Goal: Information Seeking & Learning: Learn about a topic

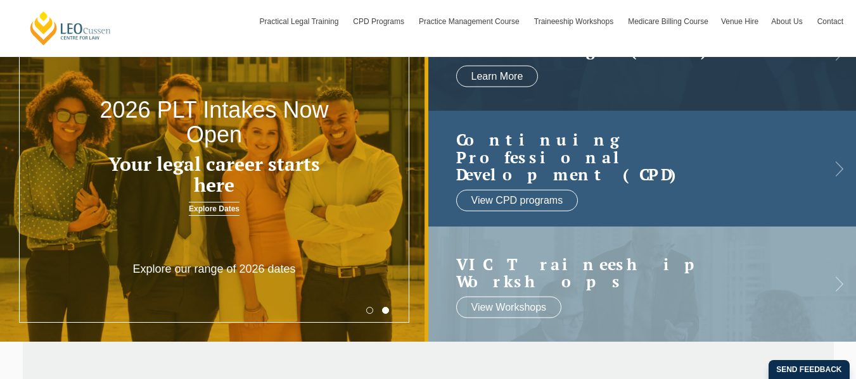
click at [501, 146] on h2 "Continuing Professional Development (CPD)" at bounding box center [629, 157] width 347 height 53
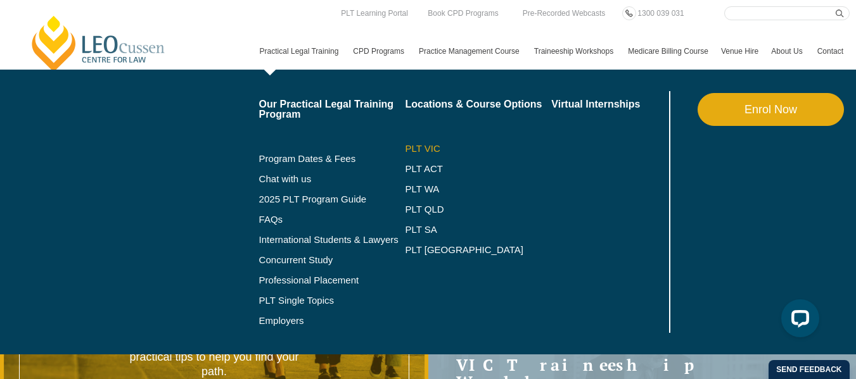
click at [405, 154] on link "PLT VIC" at bounding box center [478, 149] width 146 height 10
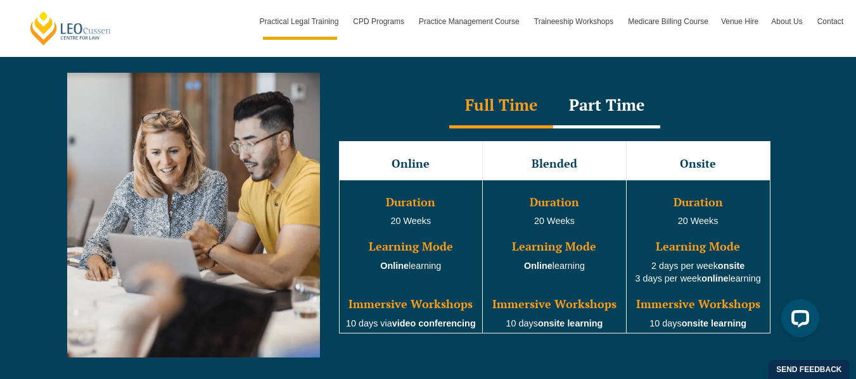
scroll to position [1255, 0]
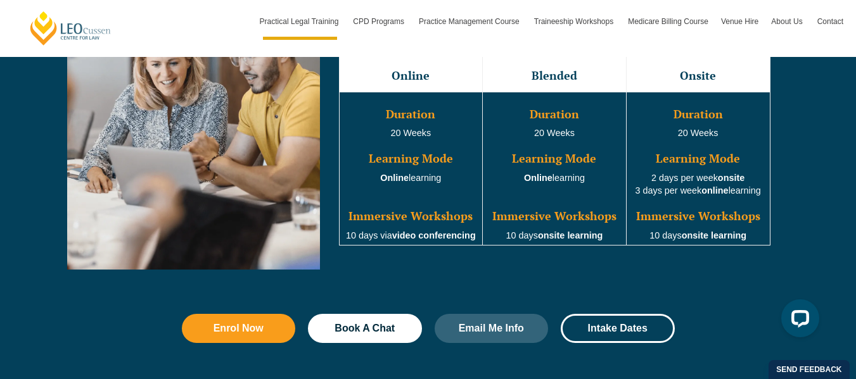
click at [560, 184] on td "Duration 20 Weeks Learning Mode Online learning Immersive Workshops 10 days ons…" at bounding box center [555, 169] width 144 height 154
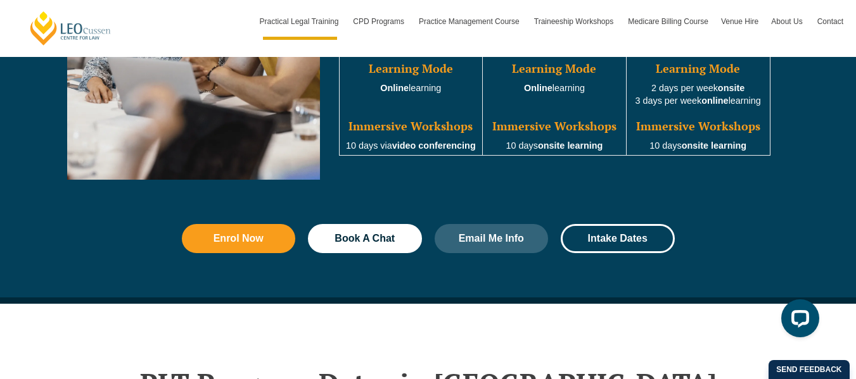
scroll to position [1465, 0]
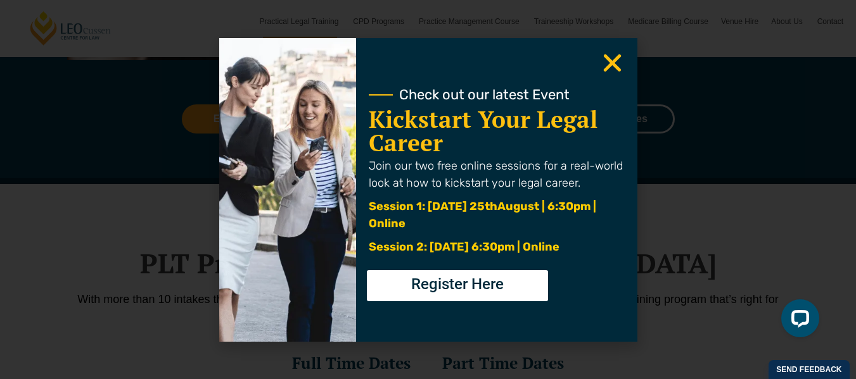
click at [611, 64] on use "Close" at bounding box center [612, 63] width 18 height 18
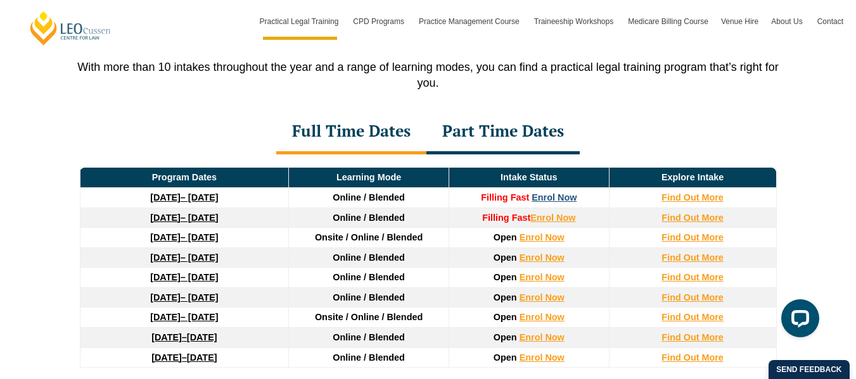
scroll to position [1683, 0]
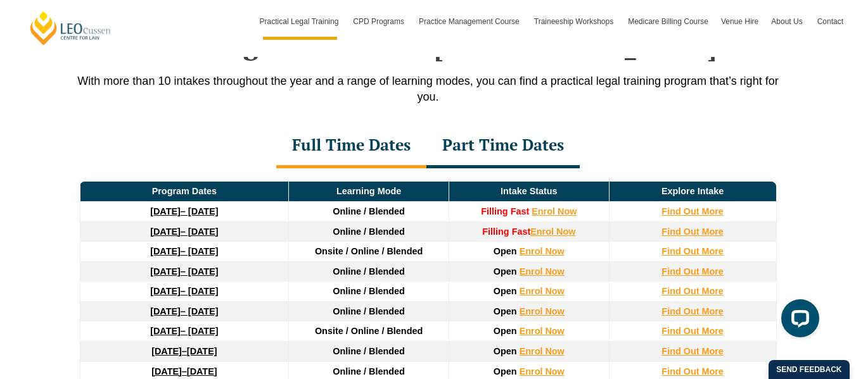
click at [530, 151] on div "Part Time Dates" at bounding box center [502, 146] width 153 height 44
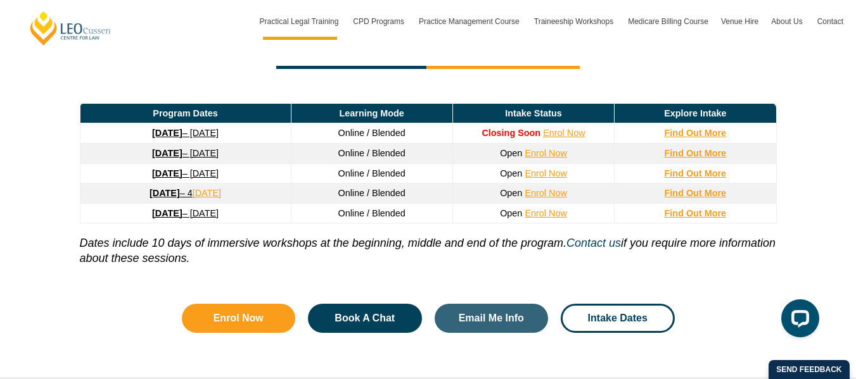
scroll to position [1782, 0]
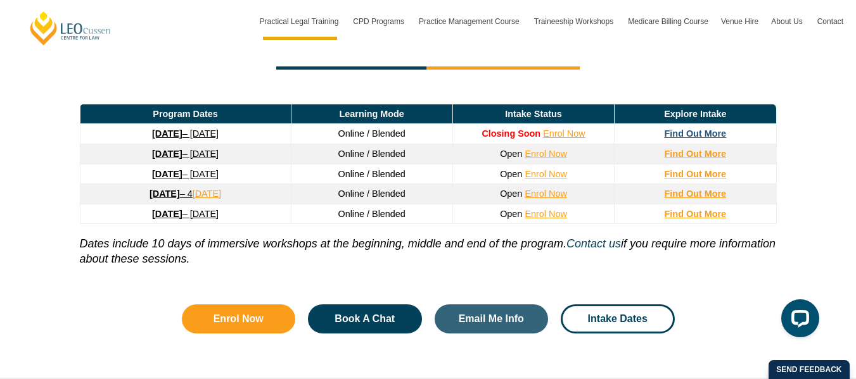
click at [707, 137] on strong "Find Out More" at bounding box center [695, 134] width 62 height 10
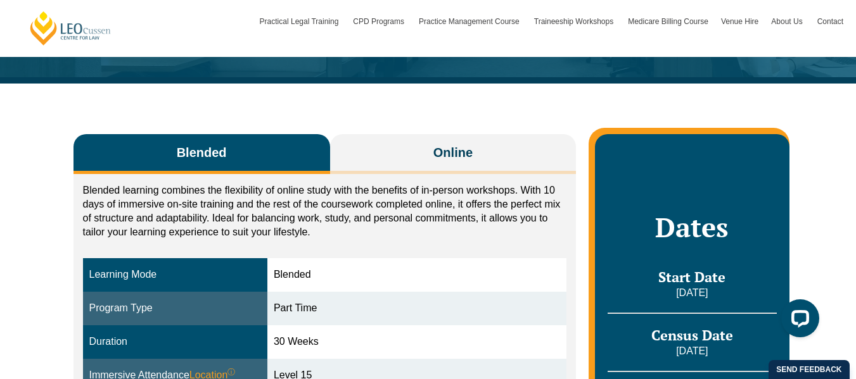
scroll to position [165, 0]
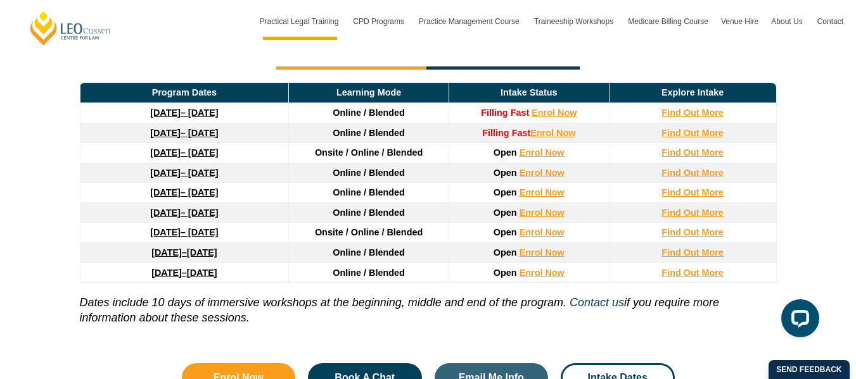
scroll to position [1705, 0]
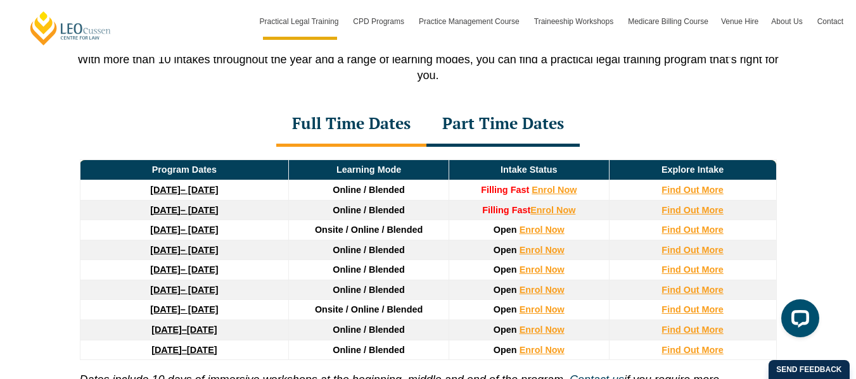
click at [340, 120] on div "Full Time Dates" at bounding box center [351, 125] width 150 height 44
click at [700, 188] on td "Find Out More" at bounding box center [692, 190] width 167 height 20
click at [700, 193] on strong "Find Out More" at bounding box center [692, 190] width 62 height 10
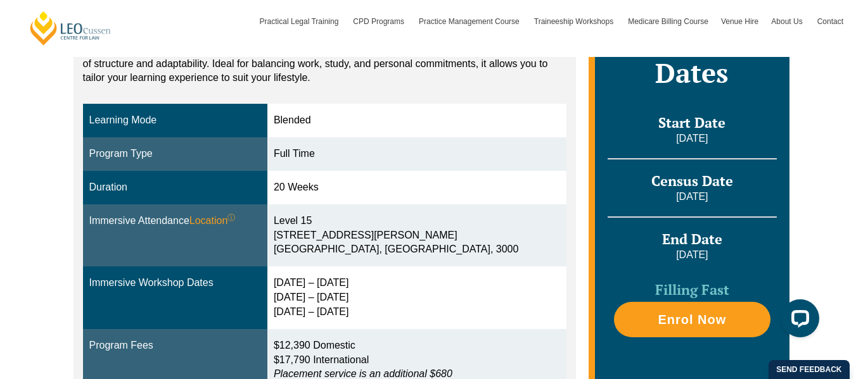
scroll to position [156, 0]
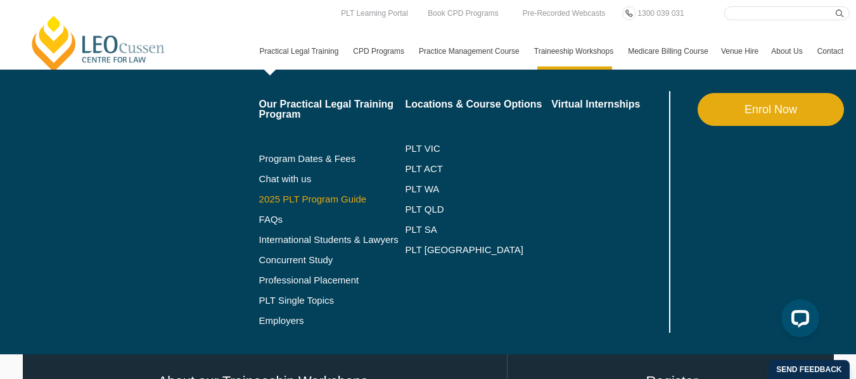
click at [259, 205] on link "2025 PLT Program Guide" at bounding box center [316, 199] width 115 height 10
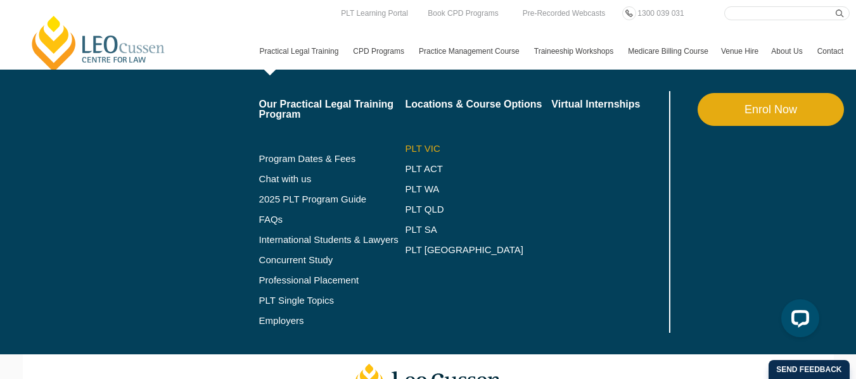
click at [405, 154] on link "PLT VIC" at bounding box center [478, 149] width 146 height 10
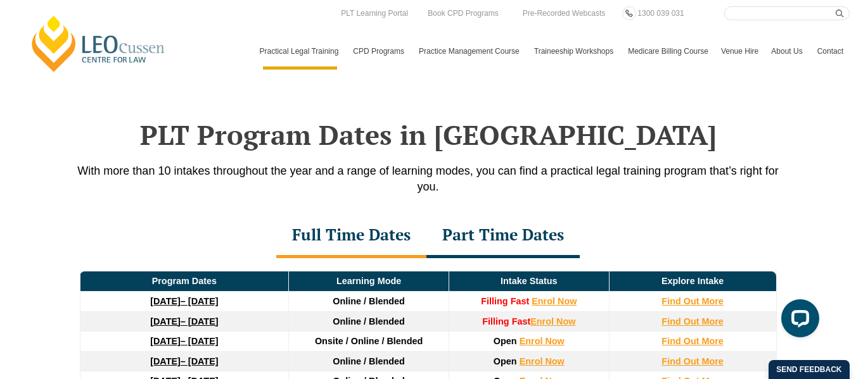
click at [679, 162] on div "PLT Program Dates in [GEOGRAPHIC_DATA] With more than 10 intakes throughout the…" at bounding box center [428, 341] width 722 height 570
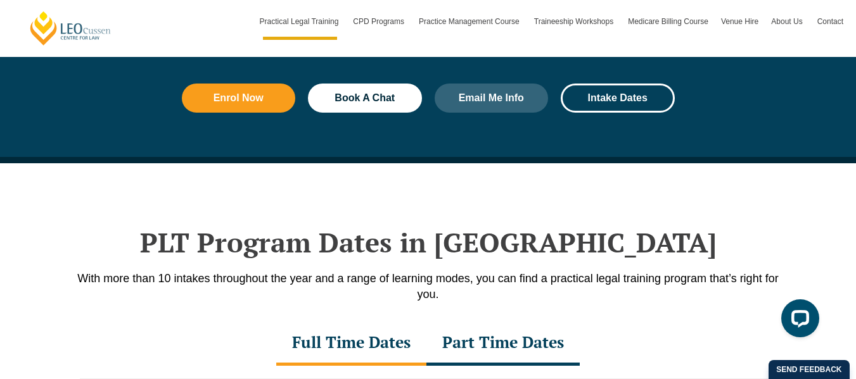
scroll to position [1473, 0]
